Goal: Information Seeking & Learning: Find specific page/section

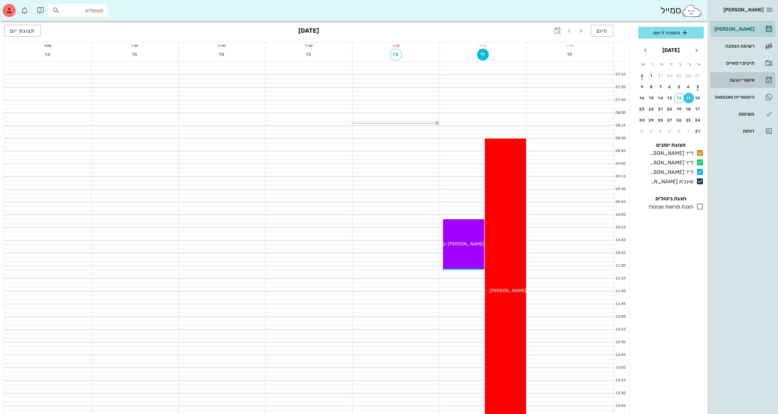
click at [739, 86] on link "אישורי הגעה" at bounding box center [743, 80] width 65 height 16
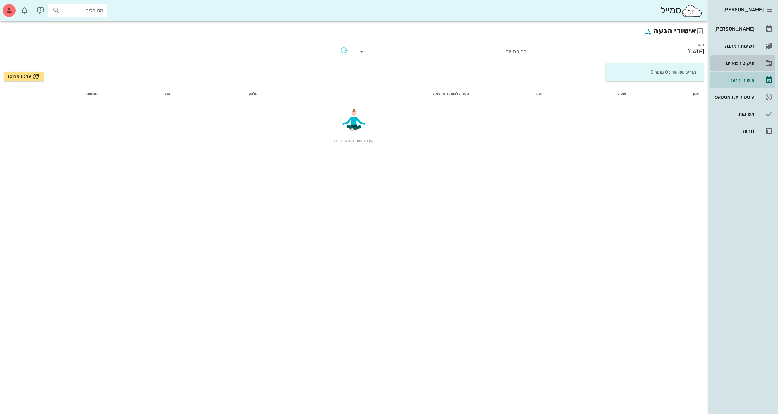
click at [731, 68] on div "תיקים רפואיים" at bounding box center [734, 63] width 42 height 10
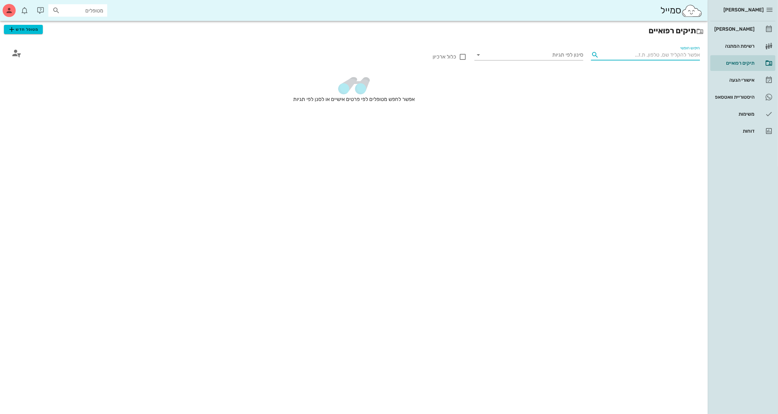
click at [663, 50] on input "חיפוש חופשי" at bounding box center [651, 55] width 98 height 10
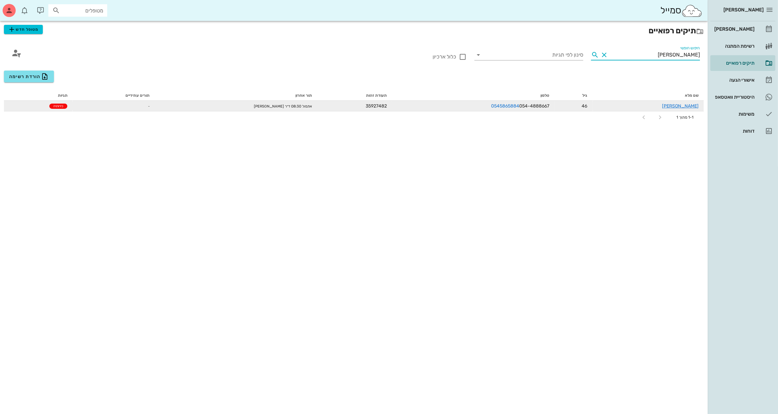
type input "רחלי"
click at [651, 103] on div "רחלי כרמלי" at bounding box center [648, 106] width 101 height 7
click at [689, 104] on link "רחלי כרמלי" at bounding box center [680, 106] width 37 height 6
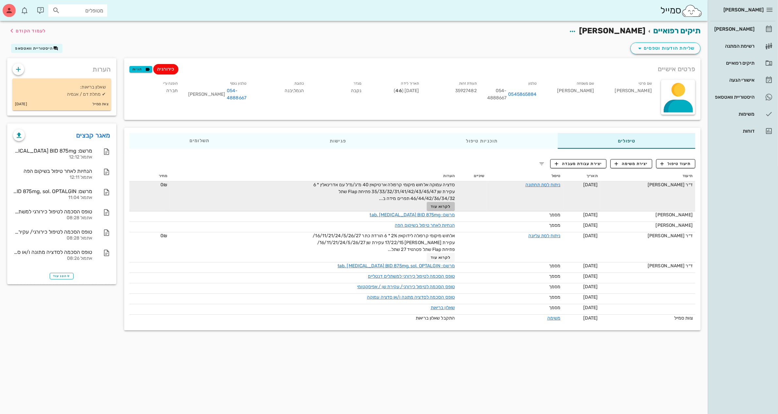
click at [442, 207] on span "לקרוא עוד" at bounding box center [441, 206] width 20 height 5
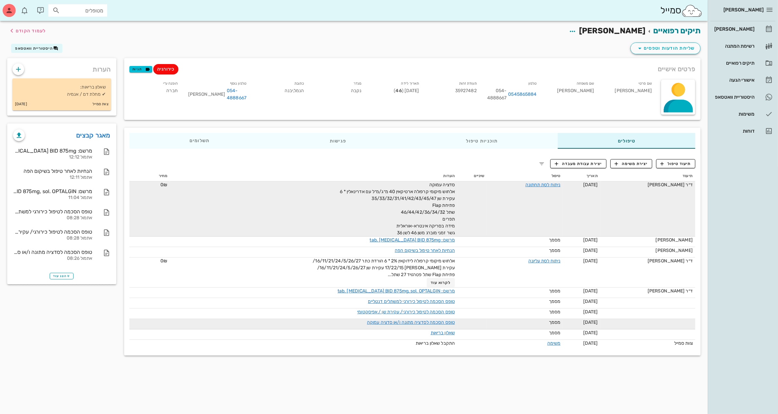
click at [535, 319] on div "מסמך" at bounding box center [525, 322] width 71 height 7
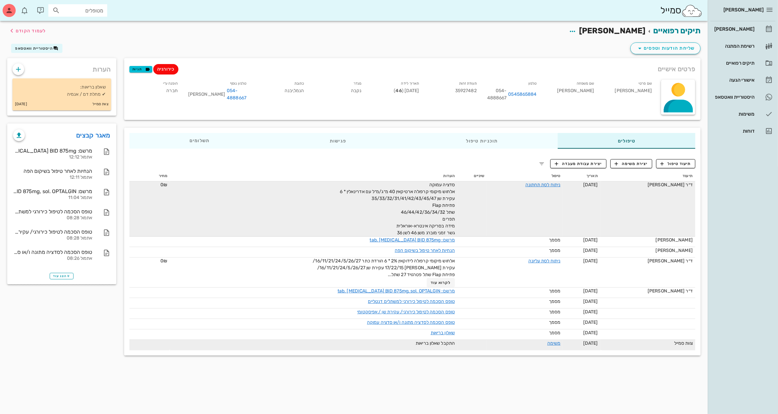
click at [530, 344] on div "משימה" at bounding box center [536, 343] width 49 height 7
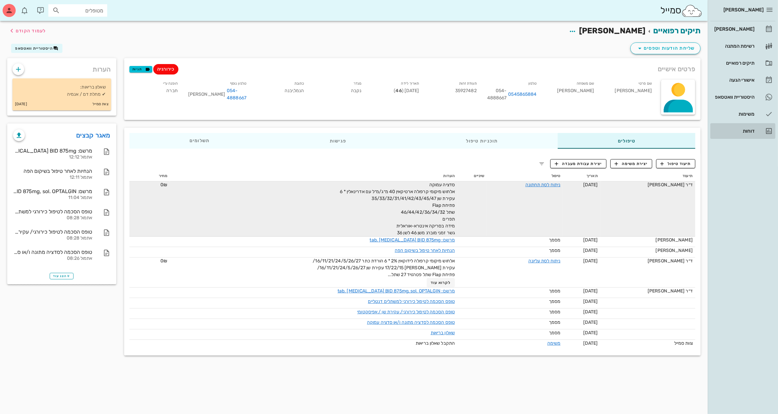
click at [763, 129] on link "דוחות" at bounding box center [743, 131] width 65 height 16
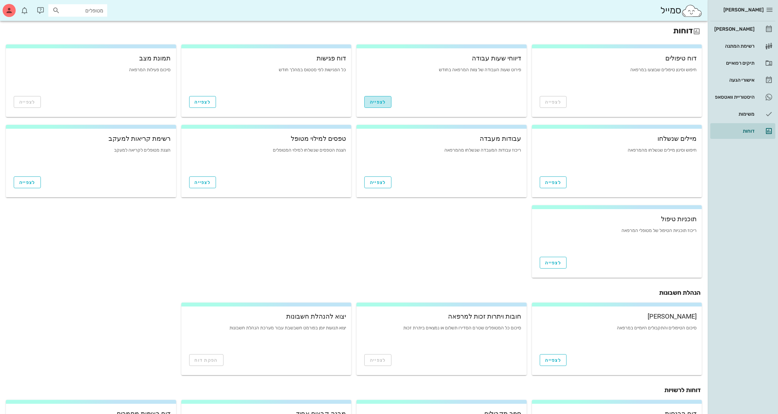
click at [381, 97] on button "לצפייה" at bounding box center [377, 102] width 27 height 12
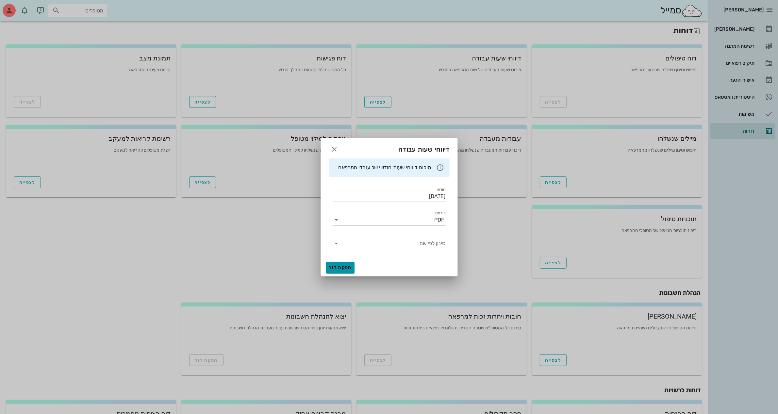
click at [346, 270] on button "הפקת דוח" at bounding box center [340, 268] width 28 height 12
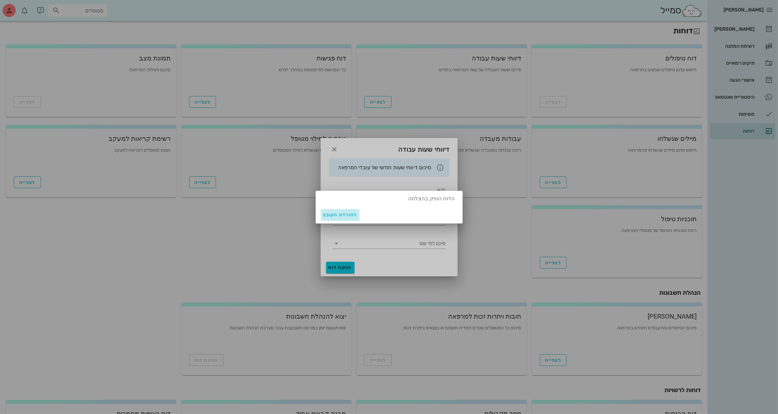
click at [334, 214] on span "להורדת הקובץ" at bounding box center [340, 215] width 33 height 6
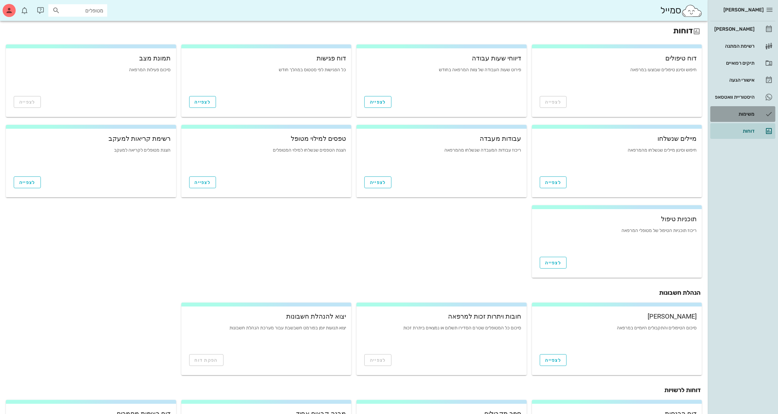
click at [746, 111] on div "משימות" at bounding box center [734, 113] width 42 height 5
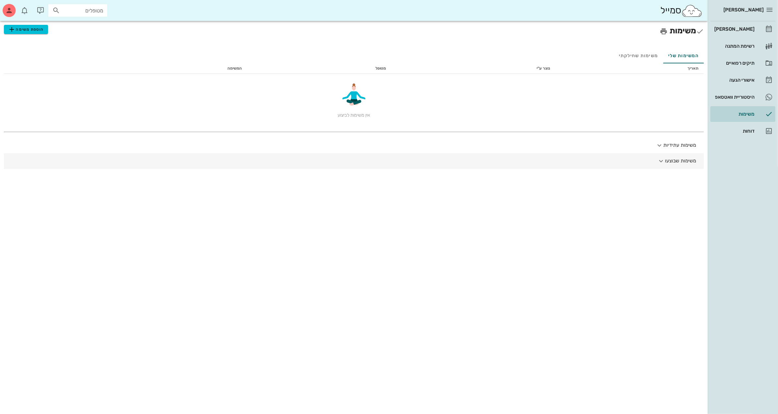
click at [676, 164] on button "משימות שבוצעו" at bounding box center [354, 161] width 700 height 16
click at [673, 145] on button "משימות עתידיות" at bounding box center [354, 146] width 700 height 16
click at [725, 94] on div "היסטוריית וואטסאפ" at bounding box center [734, 96] width 42 height 5
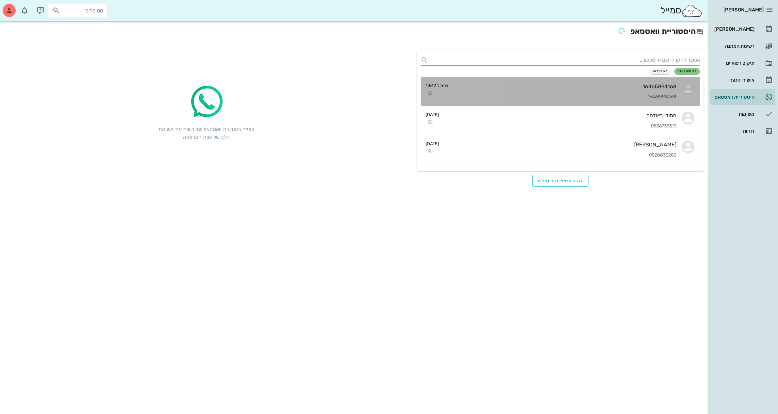
click at [664, 96] on div "16465894168" at bounding box center [565, 97] width 223 height 6
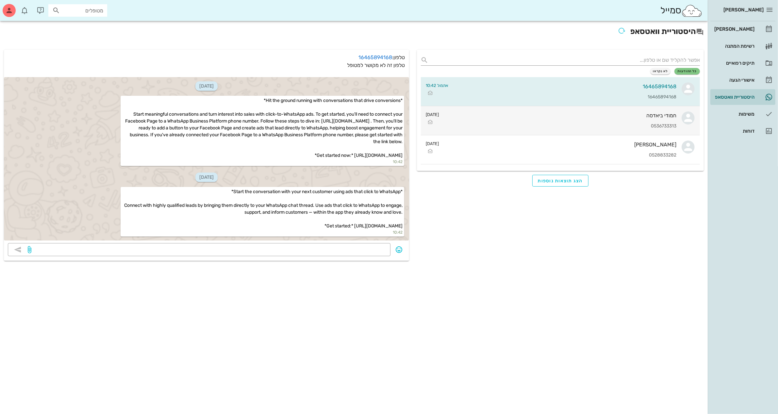
scroll to position [154, 0]
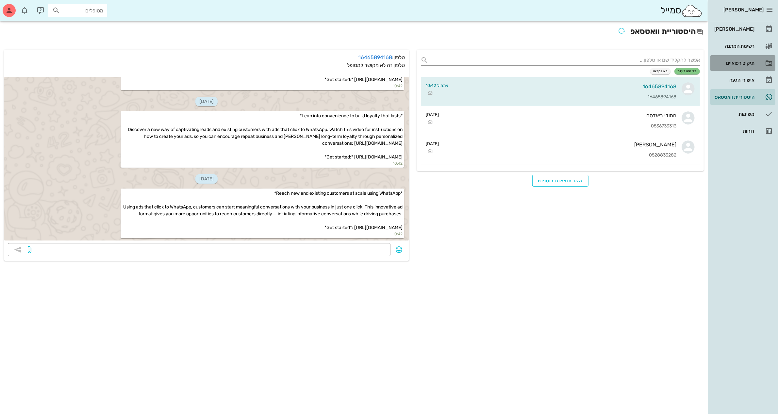
click at [756, 60] on link "תיקים רפואיים" at bounding box center [743, 63] width 65 height 16
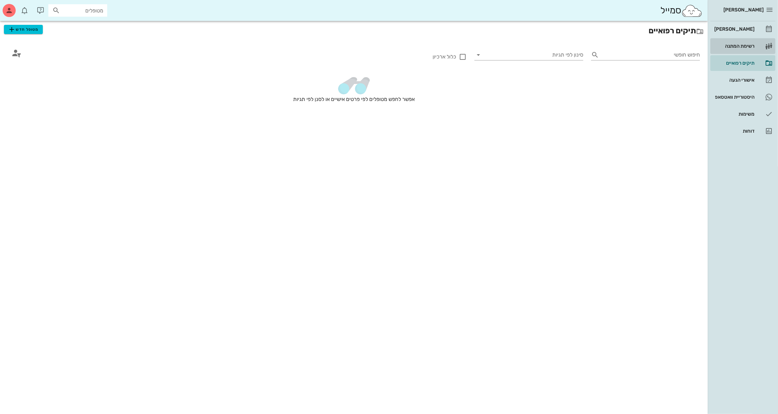
click at [757, 42] on link "רשימת המתנה" at bounding box center [743, 46] width 65 height 16
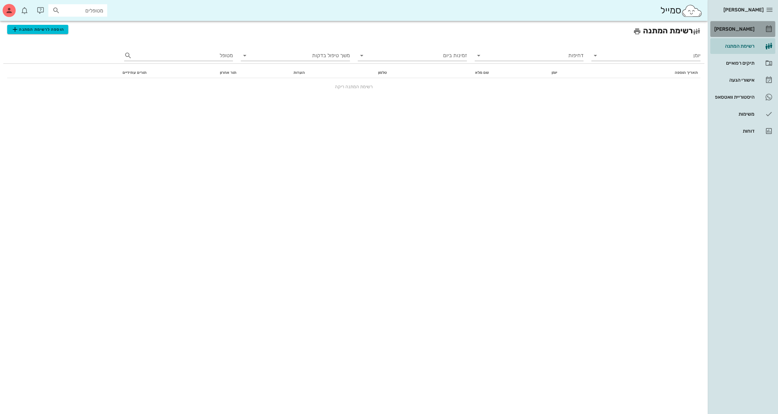
click at [728, 36] on link "[PERSON_NAME]" at bounding box center [743, 29] width 65 height 16
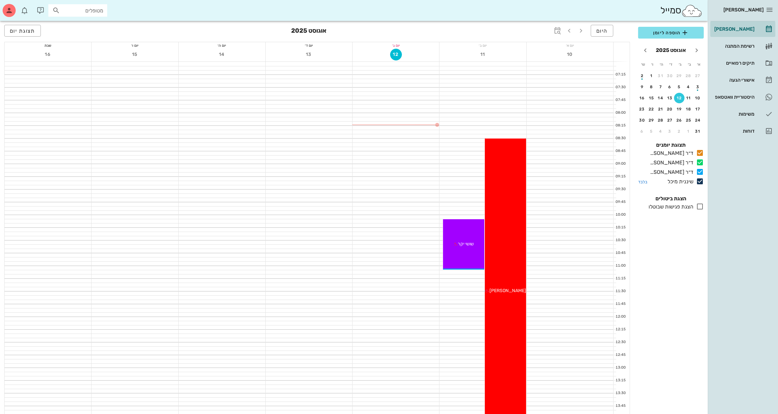
click at [701, 180] on icon at bounding box center [700, 181] width 8 height 8
click at [703, 89] on div "button" at bounding box center [698, 89] width 10 height 4
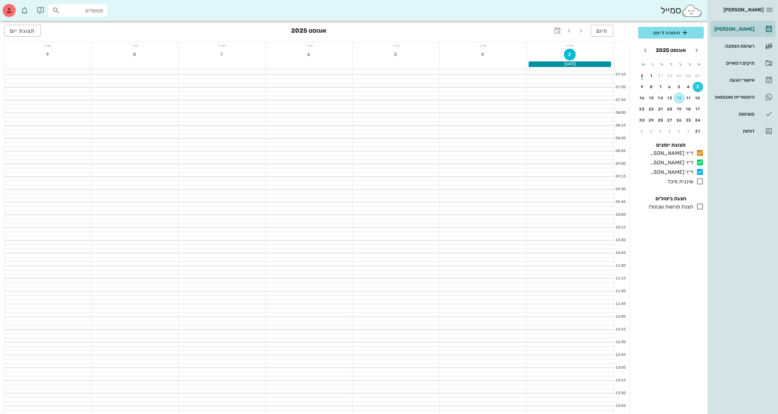
click at [680, 99] on button "12" at bounding box center [679, 98] width 10 height 10
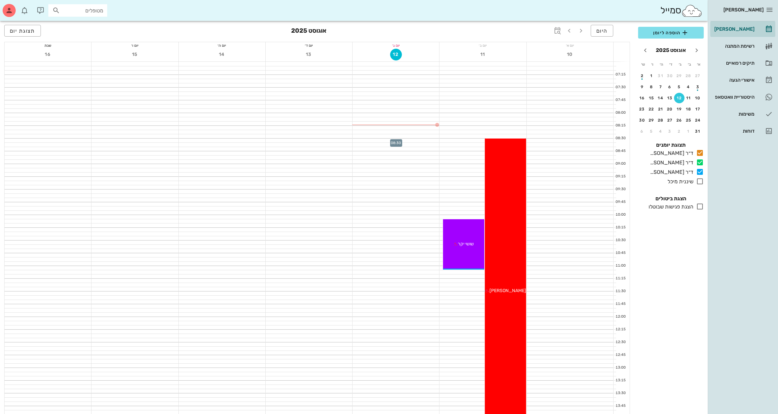
click at [423, 141] on div at bounding box center [396, 141] width 87 height 4
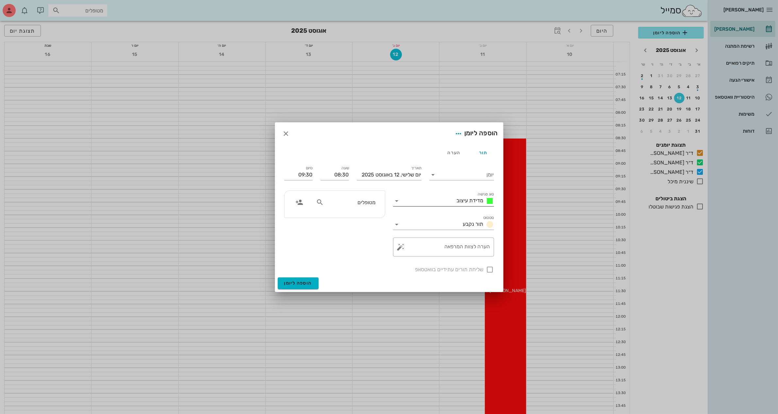
click at [393, 200] on icon at bounding box center [397, 201] width 8 height 8
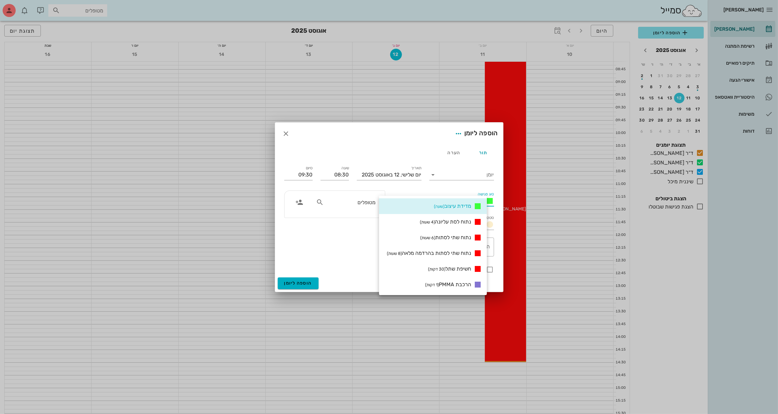
click at [348, 242] on div "מטופלים" at bounding box center [334, 224] width 109 height 74
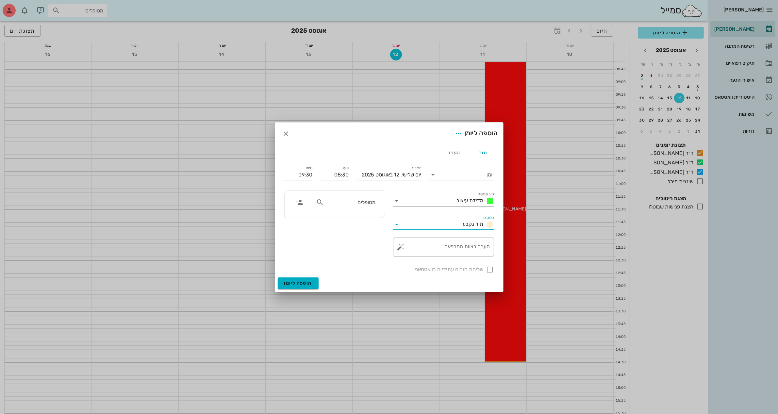
click at [438, 223] on input "סטטוס" at bounding box center [431, 224] width 58 height 10
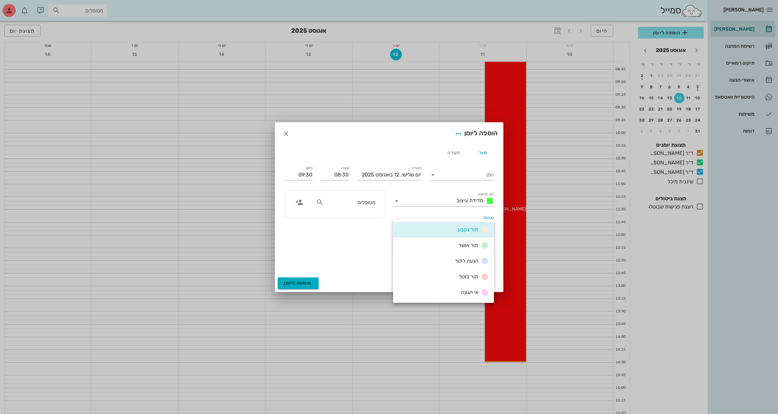
click at [438, 223] on div "תור נקבע" at bounding box center [443, 230] width 101 height 16
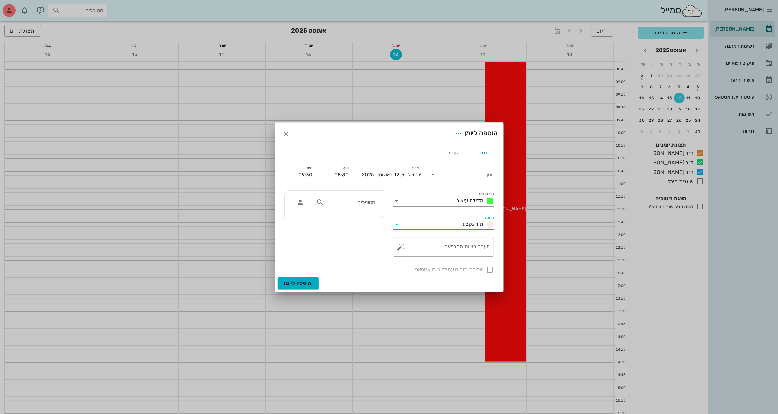
click at [337, 210] on div "מטופלים" at bounding box center [345, 204] width 67 height 16
click at [286, 129] on button "button" at bounding box center [286, 134] width 12 height 12
